Goal: Information Seeking & Learning: Learn about a topic

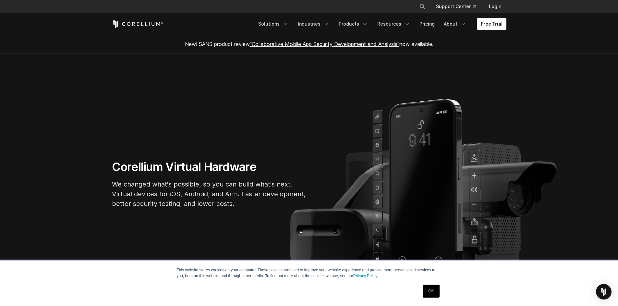
click at [433, 289] on link "OK" at bounding box center [430, 291] width 17 height 13
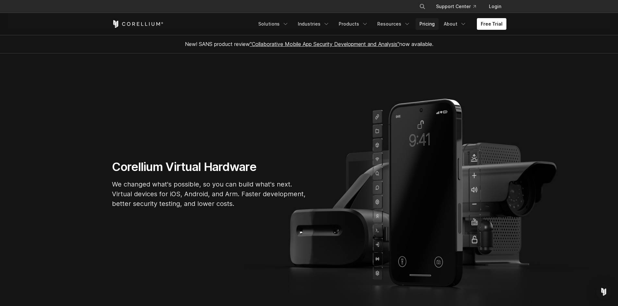
click at [433, 26] on link "Pricing" at bounding box center [426, 24] width 23 height 12
click at [497, 27] on link "Free Trial" at bounding box center [492, 24] width 30 height 12
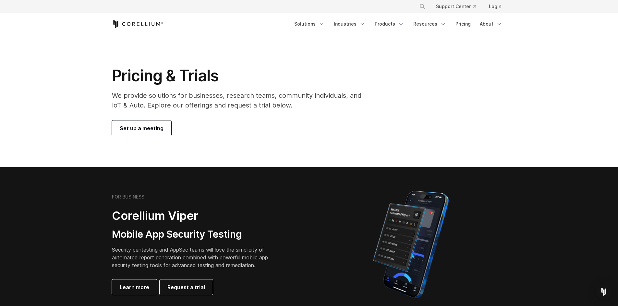
drag, startPoint x: 352, startPoint y: 58, endPoint x: 352, endPoint y: 80, distance: 22.4
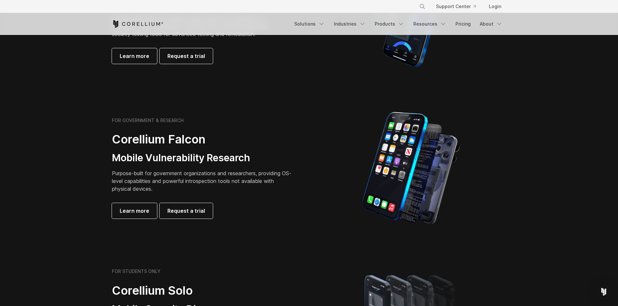
scroll to position [382, 0]
